Goal: Transaction & Acquisition: Register for event/course

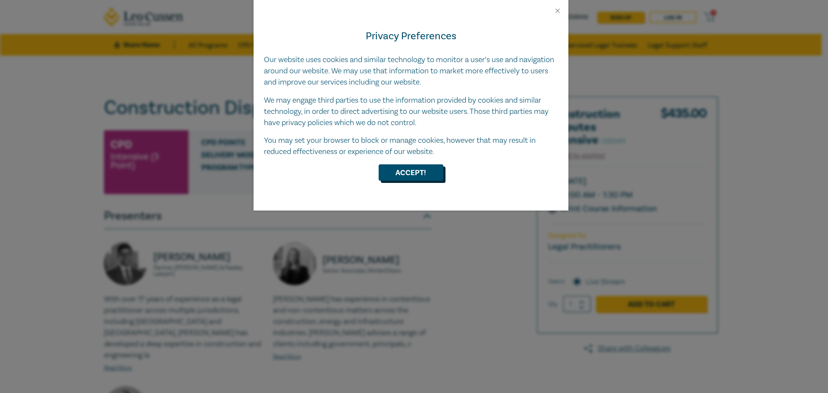
click at [418, 171] on button "Accept!" at bounding box center [411, 172] width 65 height 16
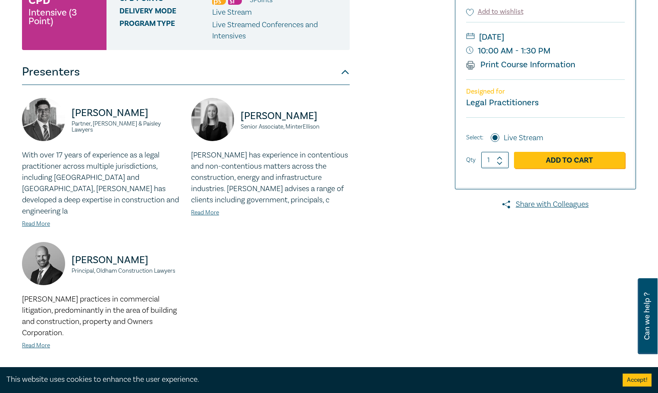
scroll to position [302, 0]
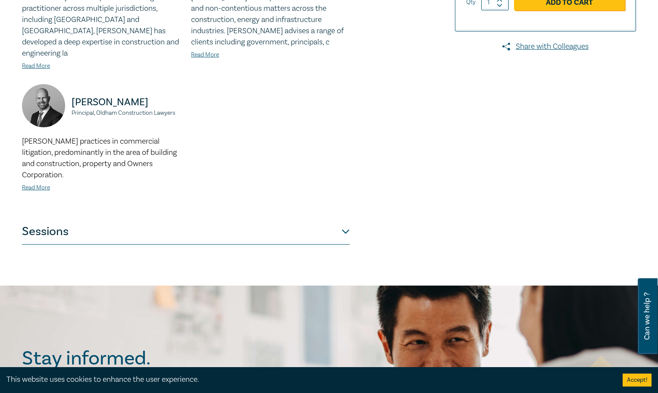
click at [341, 220] on button "Sessions" at bounding box center [186, 232] width 328 height 26
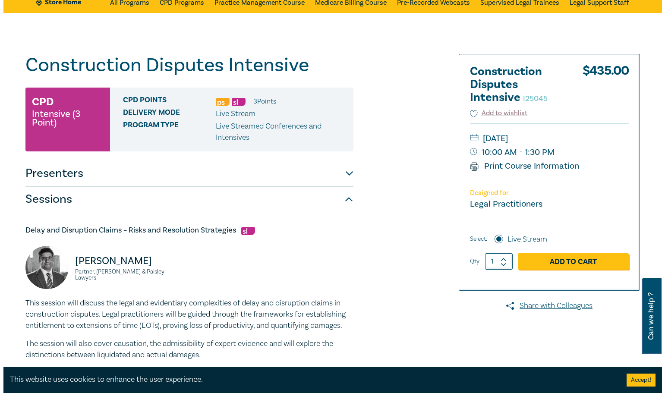
scroll to position [43, 0]
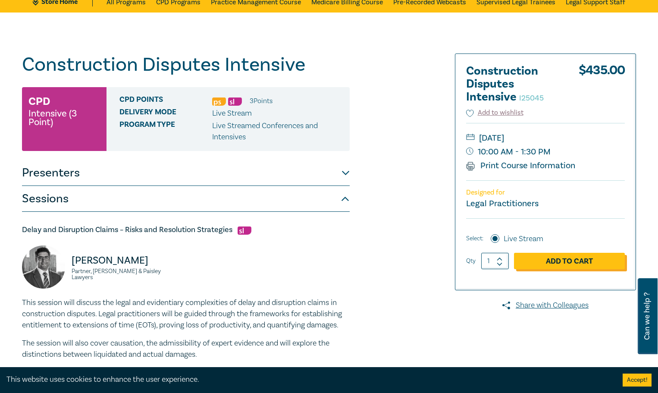
click at [564, 261] on link "Add to Cart" at bounding box center [569, 261] width 111 height 16
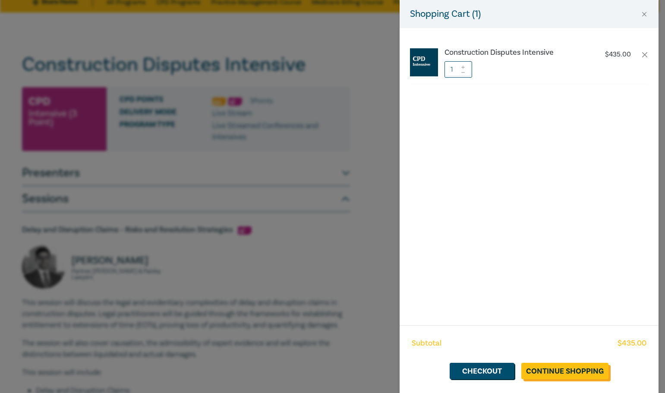
click at [546, 374] on link "Continue Shopping" at bounding box center [564, 371] width 87 height 16
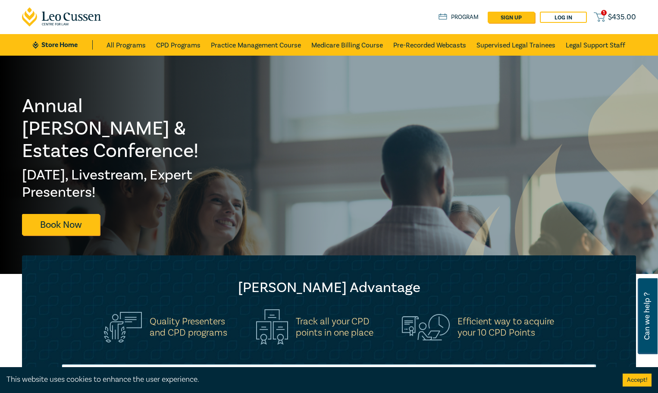
click at [600, 13] on icon at bounding box center [599, 17] width 11 height 11
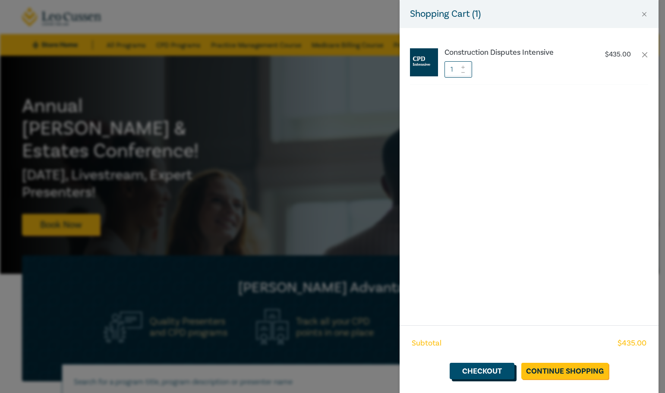
click at [495, 371] on link "Checkout" at bounding box center [481, 371] width 65 height 16
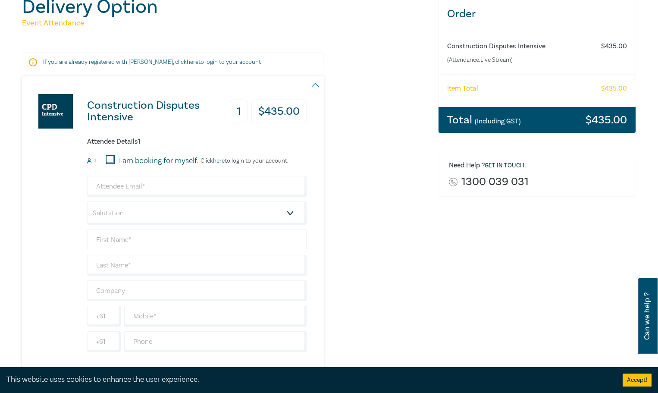
scroll to position [129, 0]
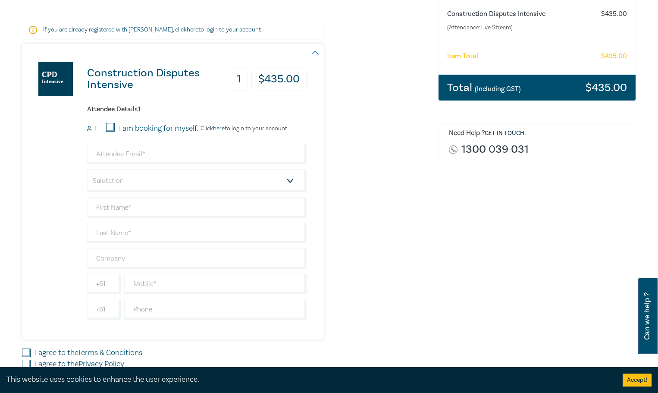
click at [110, 126] on input "I am booking for myself." at bounding box center [110, 127] width 9 height 9
checkbox input "true"
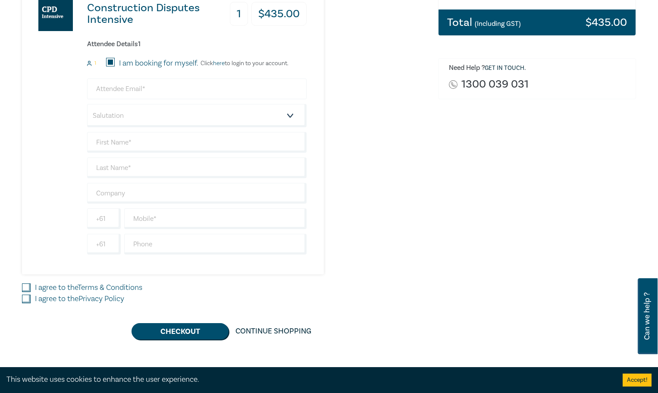
scroll to position [216, 0]
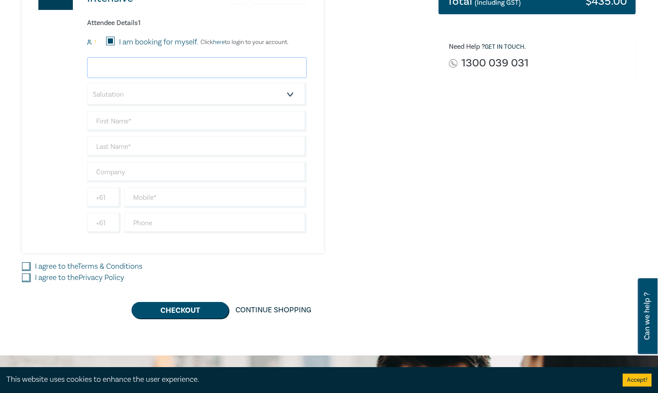
click at [146, 68] on input "email" at bounding box center [197, 67] width 220 height 21
type input "[PERSON_NAME][EMAIL_ADDRESS][PERSON_NAME][DOMAIN_NAME]"
type input "[PERSON_NAME]"
type input "Skafte"
type input "Air Liquide Australia Limited"
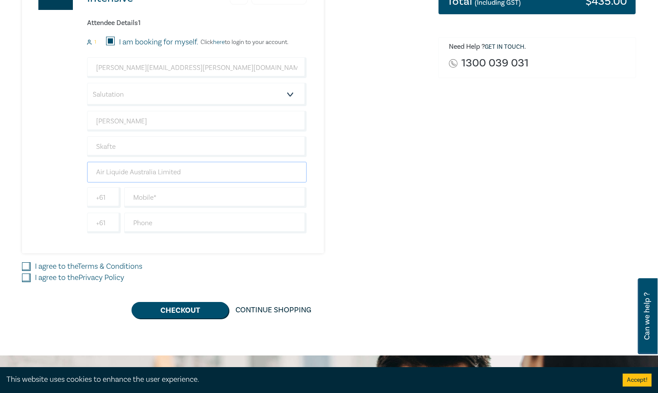
type input "0439958906"
type input "[GEOGRAPHIC_DATA]"
click at [110, 198] on input "0439958906" at bounding box center [104, 197] width 34 height 21
drag, startPoint x: 105, startPoint y: 196, endPoint x: 110, endPoint y: 196, distance: 4.3
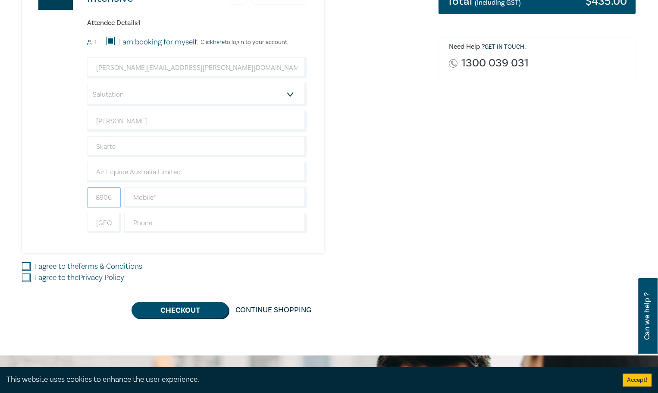
click at [110, 196] on input "0439958906" at bounding box center [104, 197] width 34 height 21
click at [108, 196] on input "0439958906" at bounding box center [104, 197] width 34 height 21
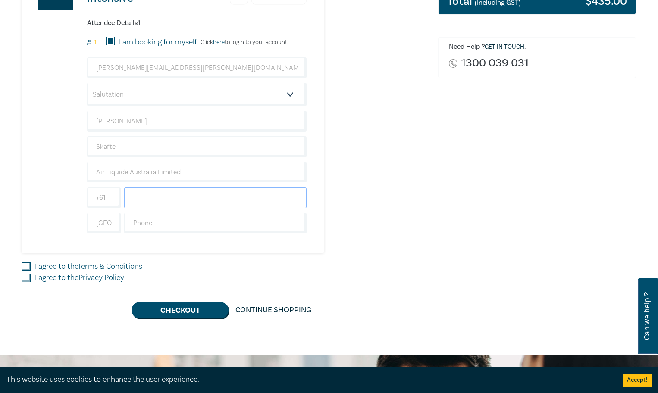
click at [135, 190] on input "text" at bounding box center [215, 197] width 182 height 21
click at [167, 197] on input "0466" at bounding box center [215, 197] width 182 height 21
paste input "392815"
click at [171, 220] on input "text" at bounding box center [215, 223] width 182 height 21
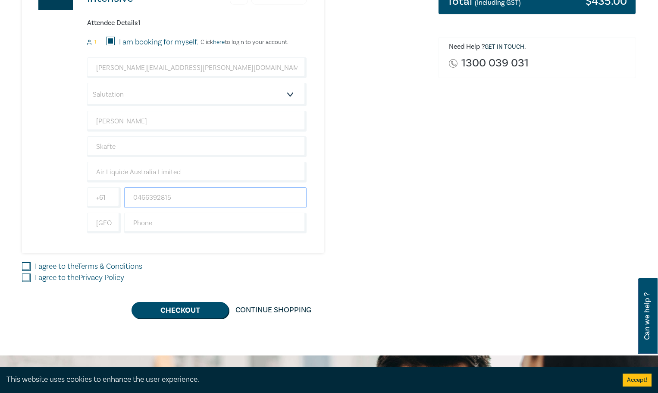
drag, startPoint x: 139, startPoint y: 196, endPoint x: 132, endPoint y: 196, distance: 6.9
click at [132, 196] on input "0466392815" at bounding box center [215, 197] width 182 height 21
type input "466392815"
click at [198, 216] on input "text" at bounding box center [215, 223] width 182 height 21
click at [386, 236] on div "Construction Disputes Intensive 1 $ 435.00 Attendee Details 1 1 I am booking fo…" at bounding box center [225, 105] width 406 height 295
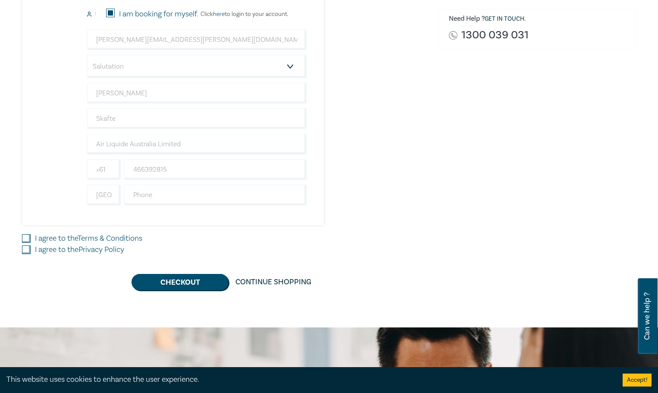
scroll to position [259, 0]
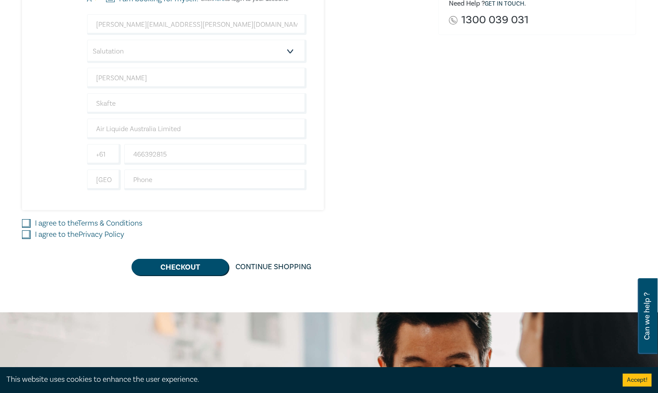
drag, startPoint x: 25, startPoint y: 222, endPoint x: 27, endPoint y: 228, distance: 6.6
click at [25, 223] on input "I agree to the Terms & Conditions" at bounding box center [26, 223] width 9 height 9
checkbox input "true"
click at [27, 232] on input "I agree to the Privacy Policy" at bounding box center [26, 234] width 9 height 9
checkbox input "true"
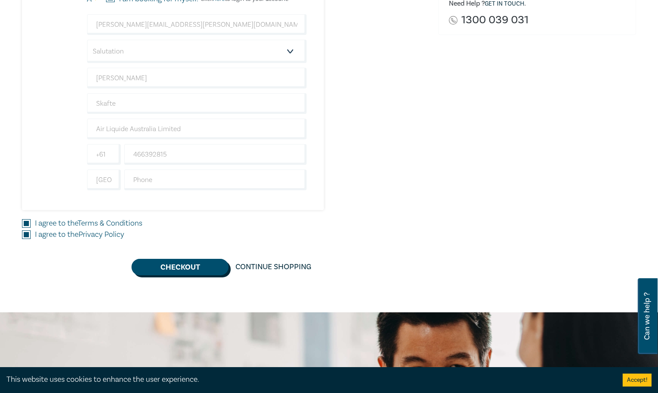
click at [187, 274] on button "Checkout" at bounding box center [180, 267] width 97 height 16
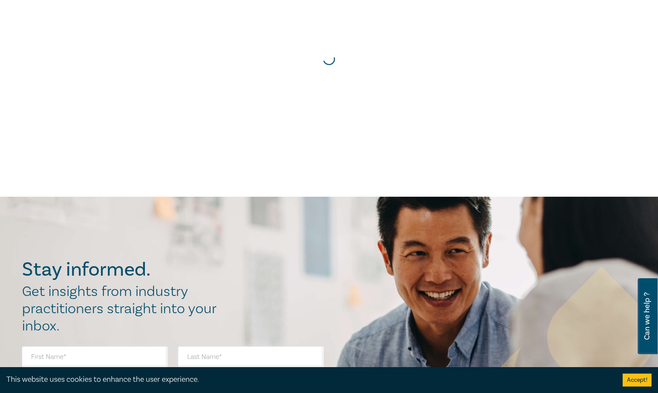
scroll to position [0, 0]
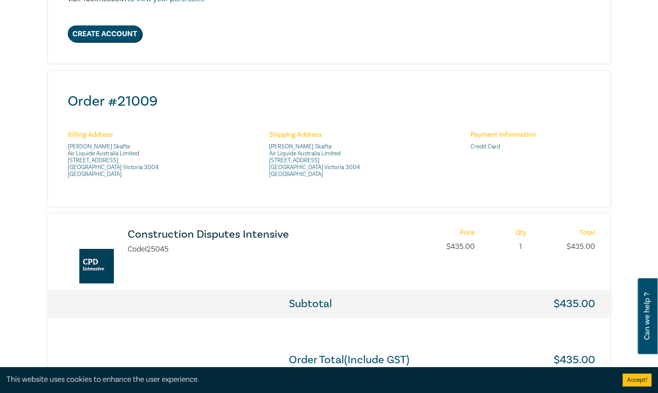
scroll to position [259, 0]
